Goal: Task Accomplishment & Management: Manage account settings

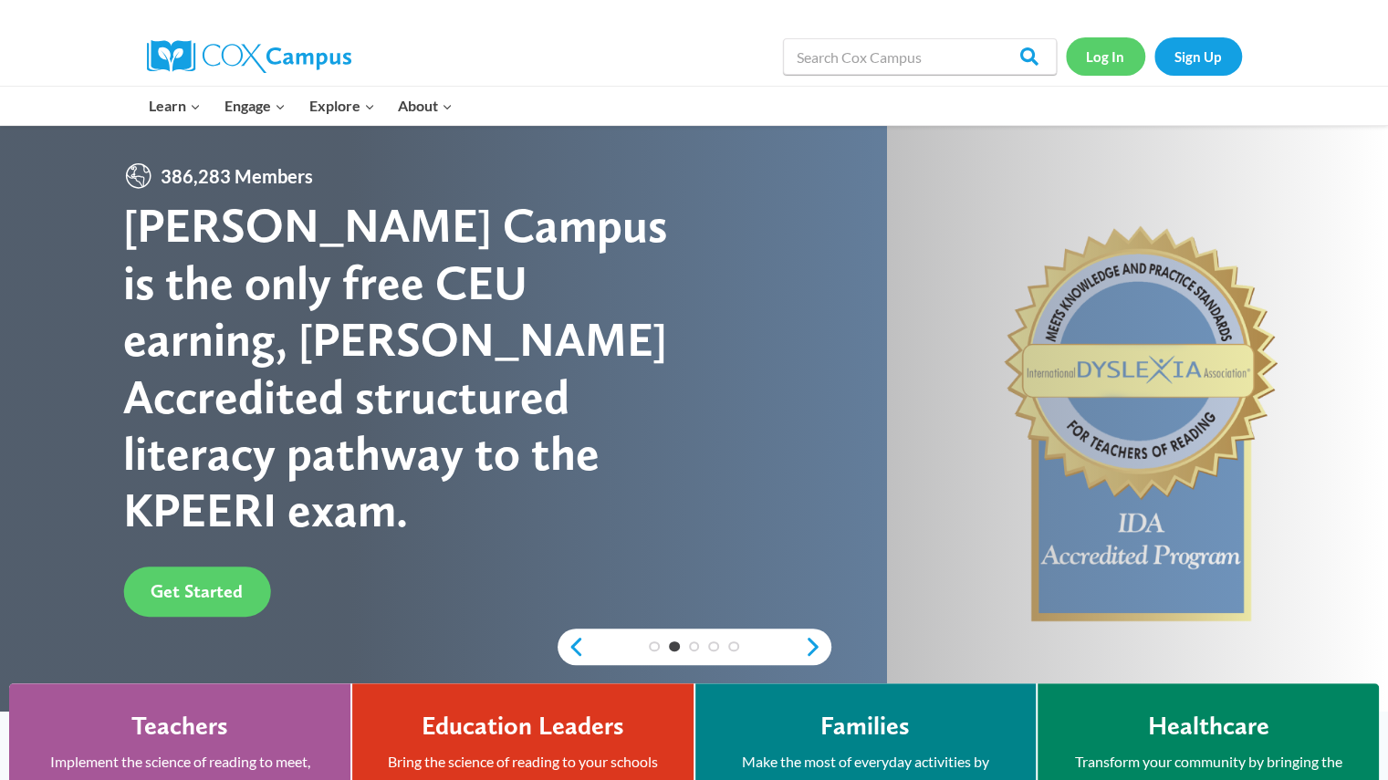
click at [1103, 58] on link "Log In" at bounding box center [1105, 55] width 79 height 37
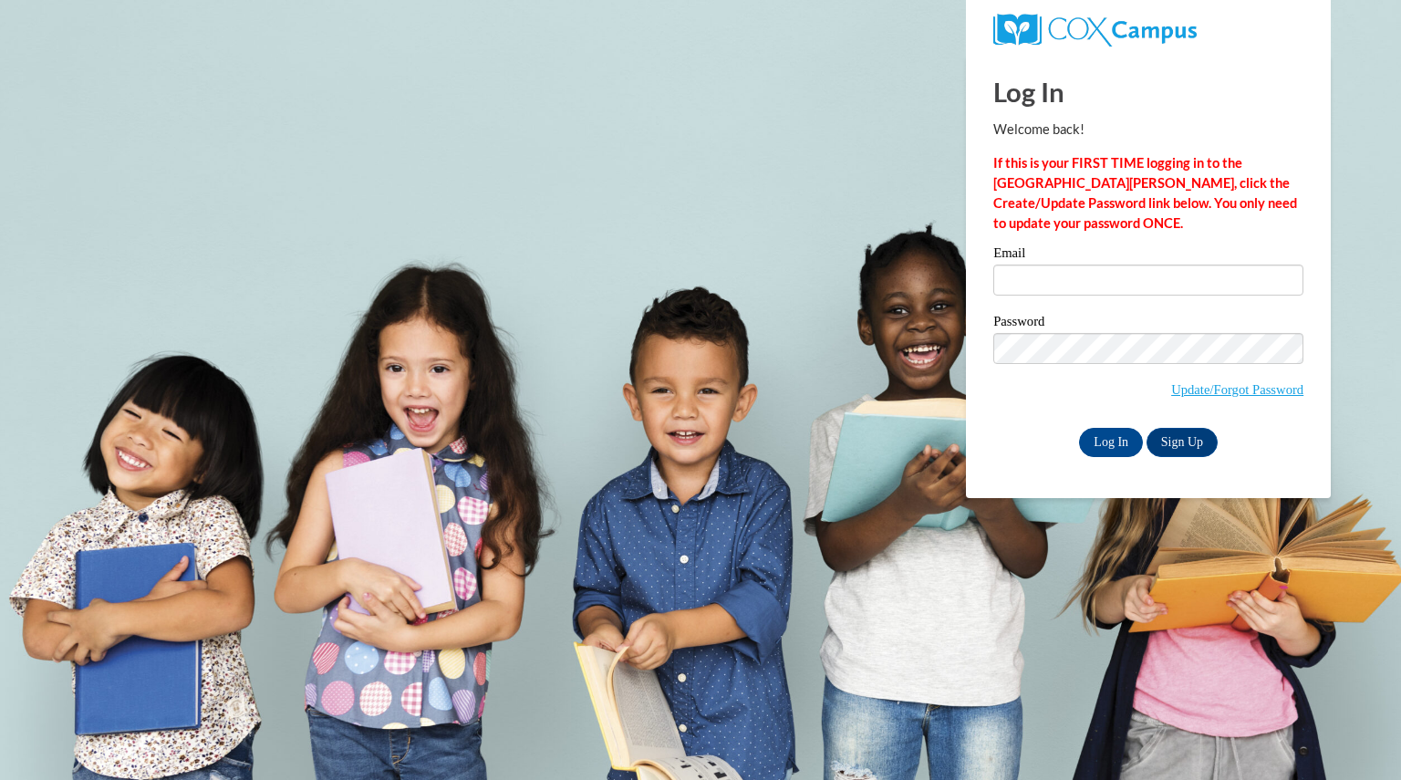
click at [1391, 744] on body "This site uses cookies to help improve your learning experience. By continuing …" at bounding box center [700, 390] width 1401 height 780
click at [1186, 287] on input "Email" at bounding box center [1148, 280] width 310 height 31
type input "ivo2116593@maricopa.edu"
click at [1079, 428] on input "Log In" at bounding box center [1111, 442] width 64 height 29
